Goal: Information Seeking & Learning: Find specific fact

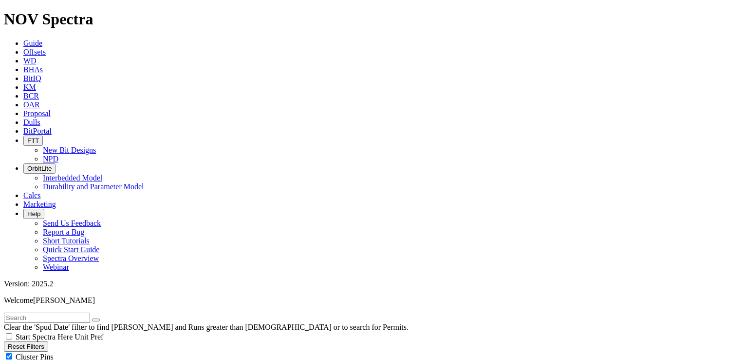
click at [24, 312] on input "text" at bounding box center [47, 317] width 86 height 10
type input "[PERSON_NAME]"
select select
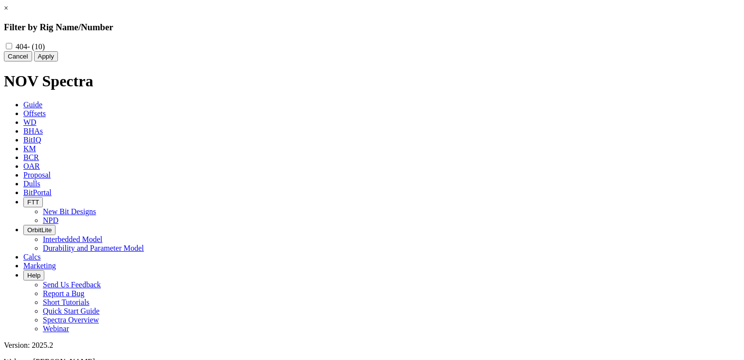
click at [58, 61] on button "Apply" at bounding box center [46, 56] width 24 height 10
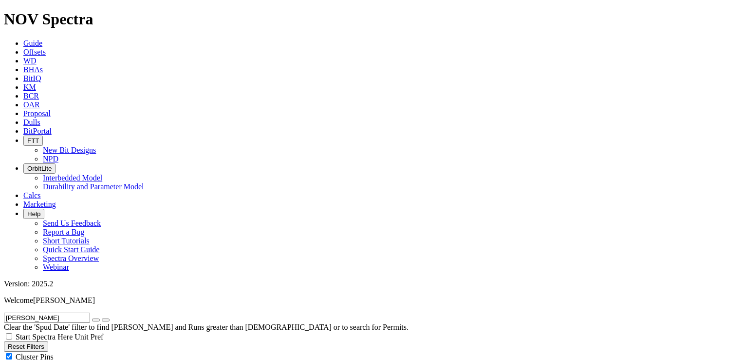
click at [54, 352] on span "Cluster Pins" at bounding box center [35, 356] width 38 height 8
checkbox input "false"
